Goal: Task Accomplishment & Management: Use online tool/utility

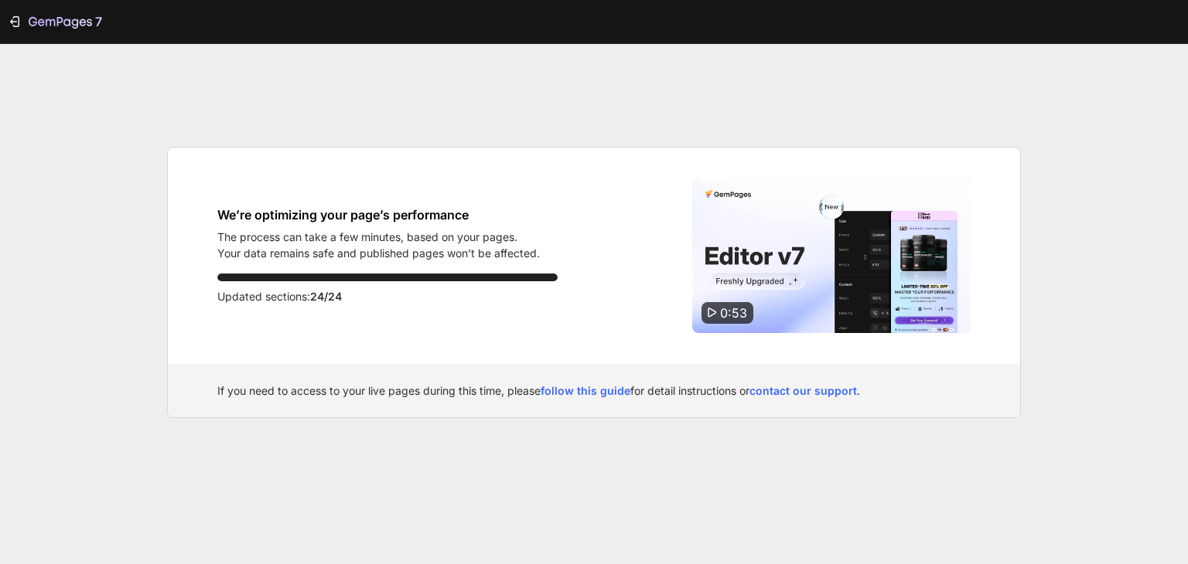
click at [568, 356] on div "We’re optimizing your page’s performance The process can take a few minutes, ba…" at bounding box center [594, 256] width 852 height 217
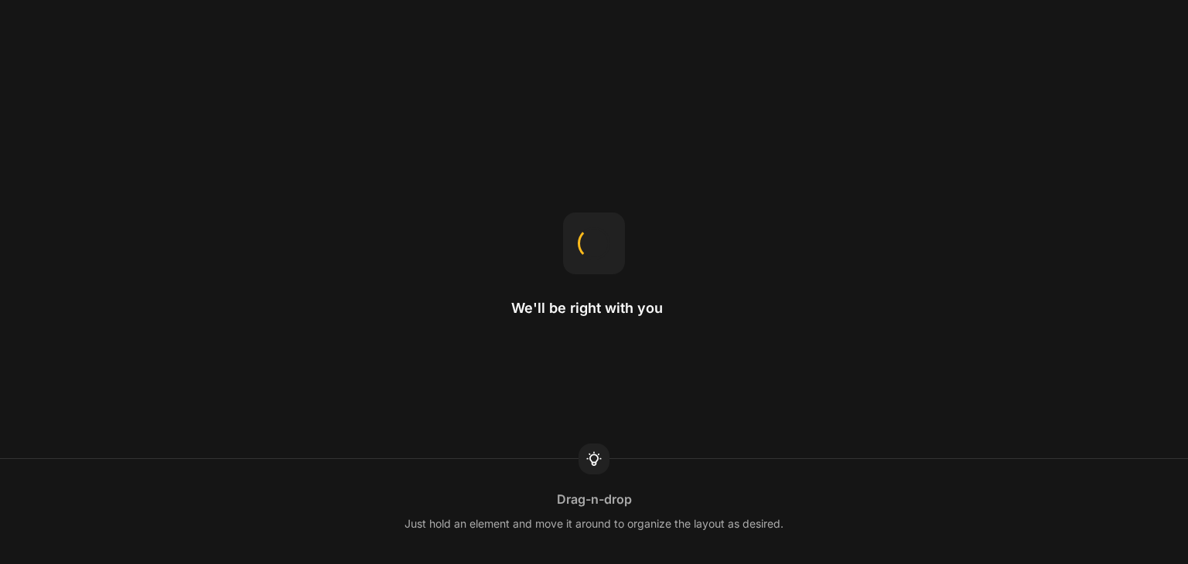
click at [801, 180] on div "We'll be right with you Drag-n-drop Just hold an element and move it around to …" at bounding box center [594, 282] width 1188 height 564
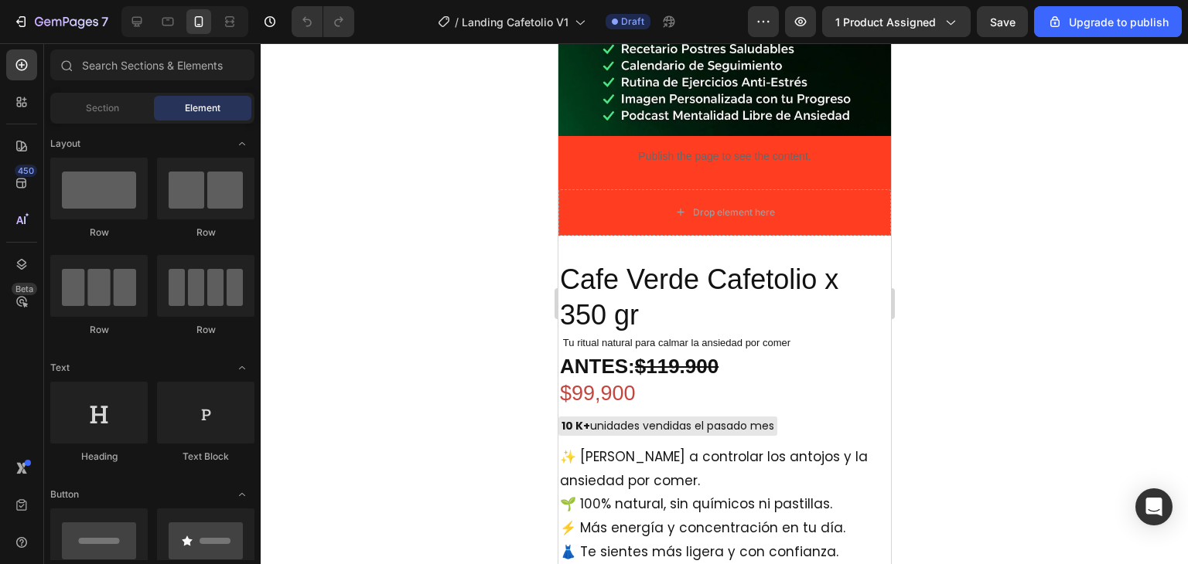
scroll to position [6505, 0]
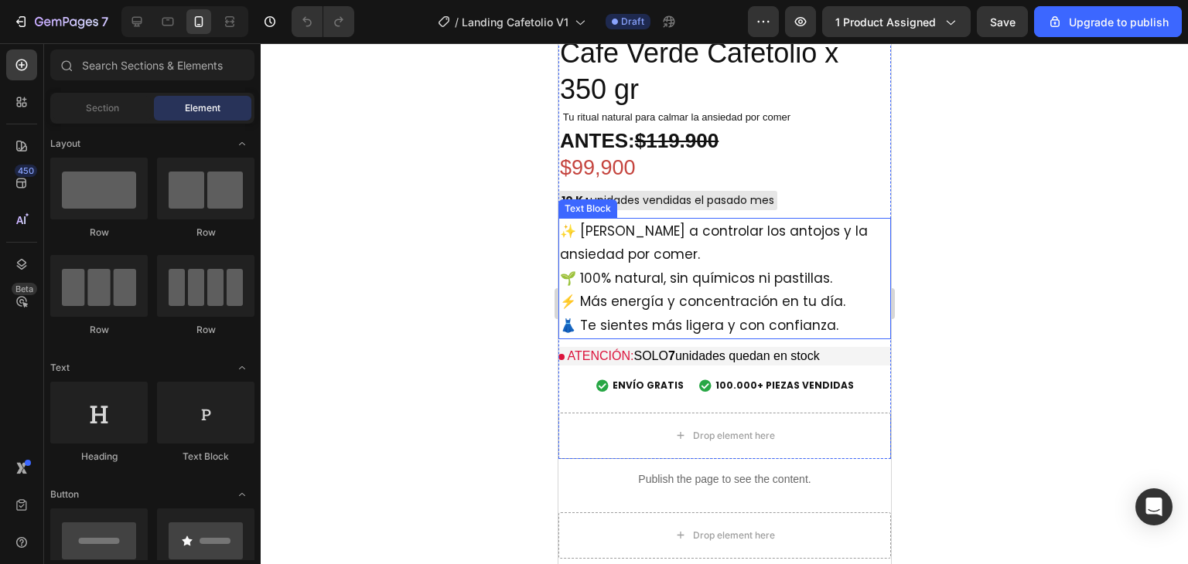
click at [1056, 283] on div at bounding box center [724, 303] width 927 height 521
click at [1096, 287] on div at bounding box center [724, 303] width 927 height 521
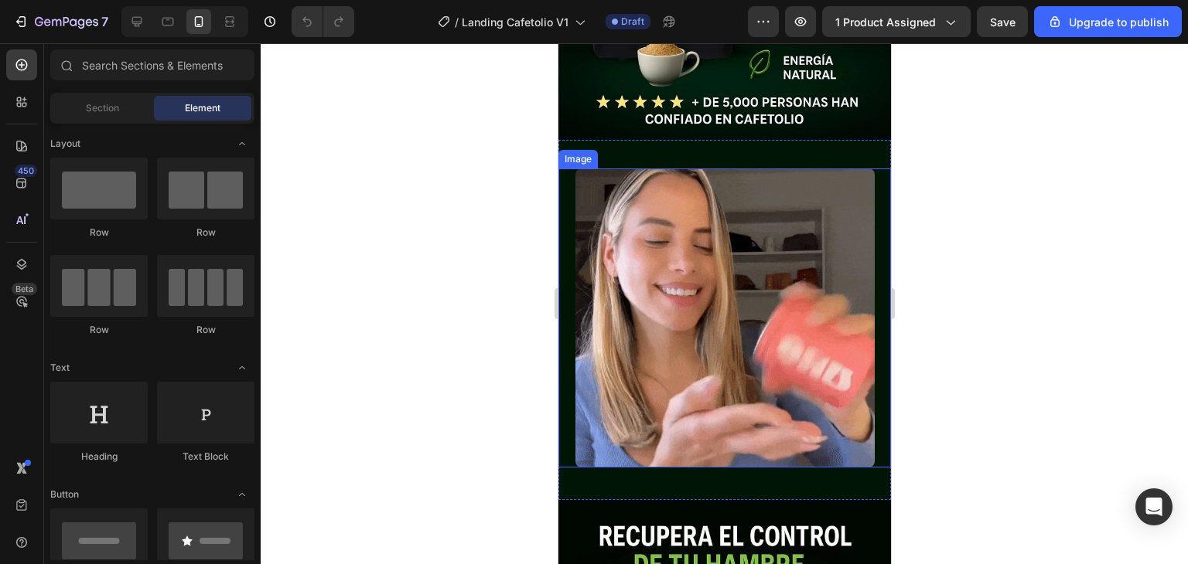
scroll to position [464, 0]
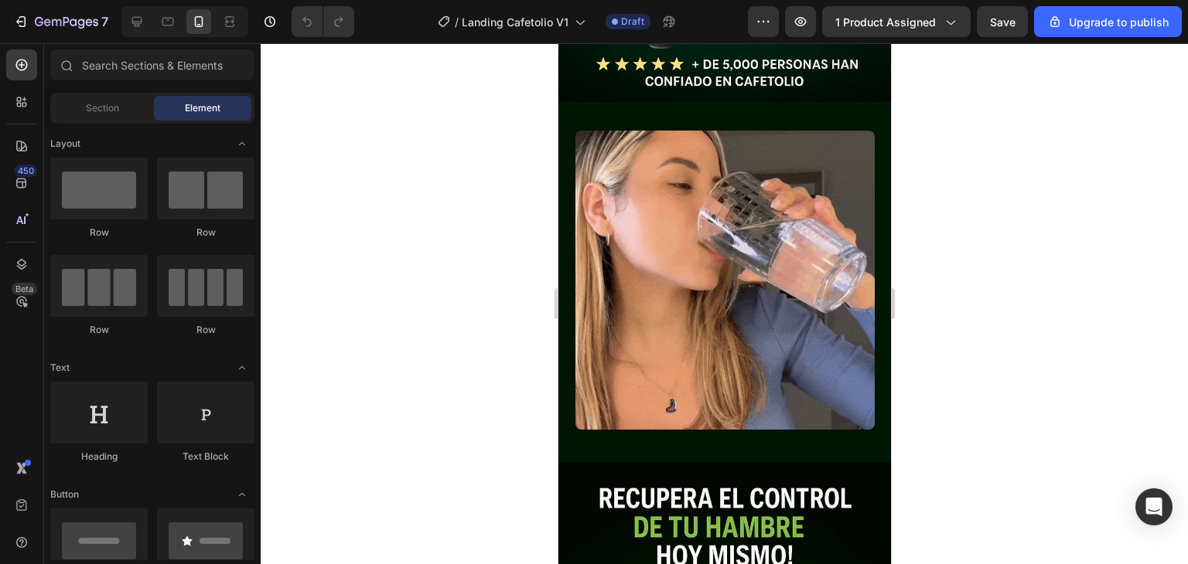
click at [952, 217] on div at bounding box center [724, 303] width 927 height 521
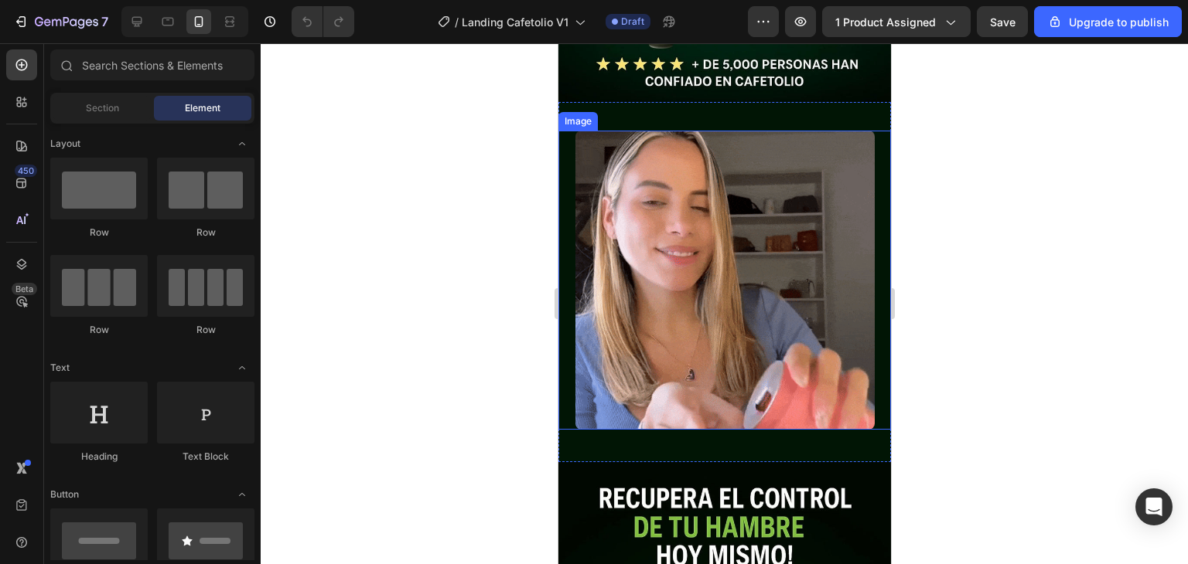
click at [735, 213] on img at bounding box center [724, 280] width 299 height 299
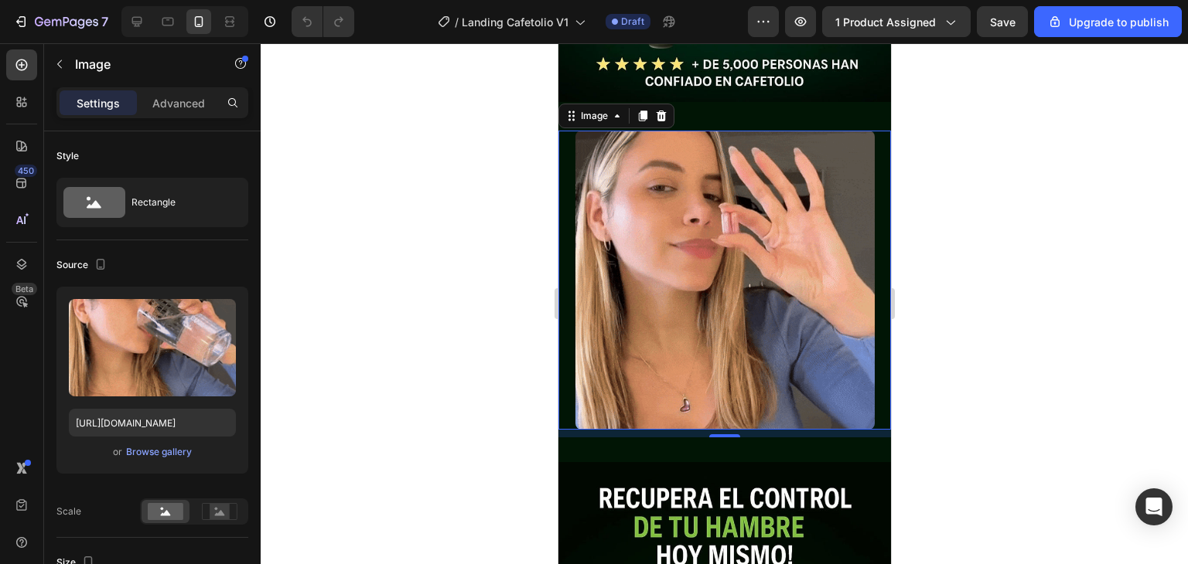
click at [384, 279] on div at bounding box center [724, 303] width 927 height 521
